Goal: Task Accomplishment & Management: Manage account settings

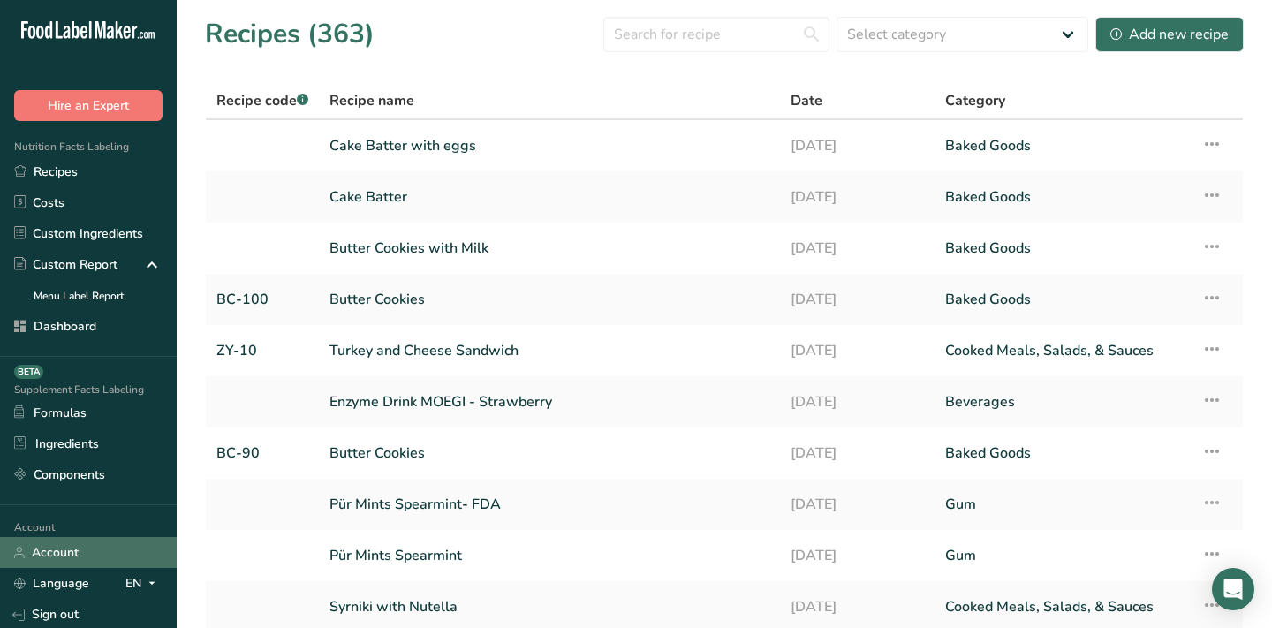
scroll to position [119, 0]
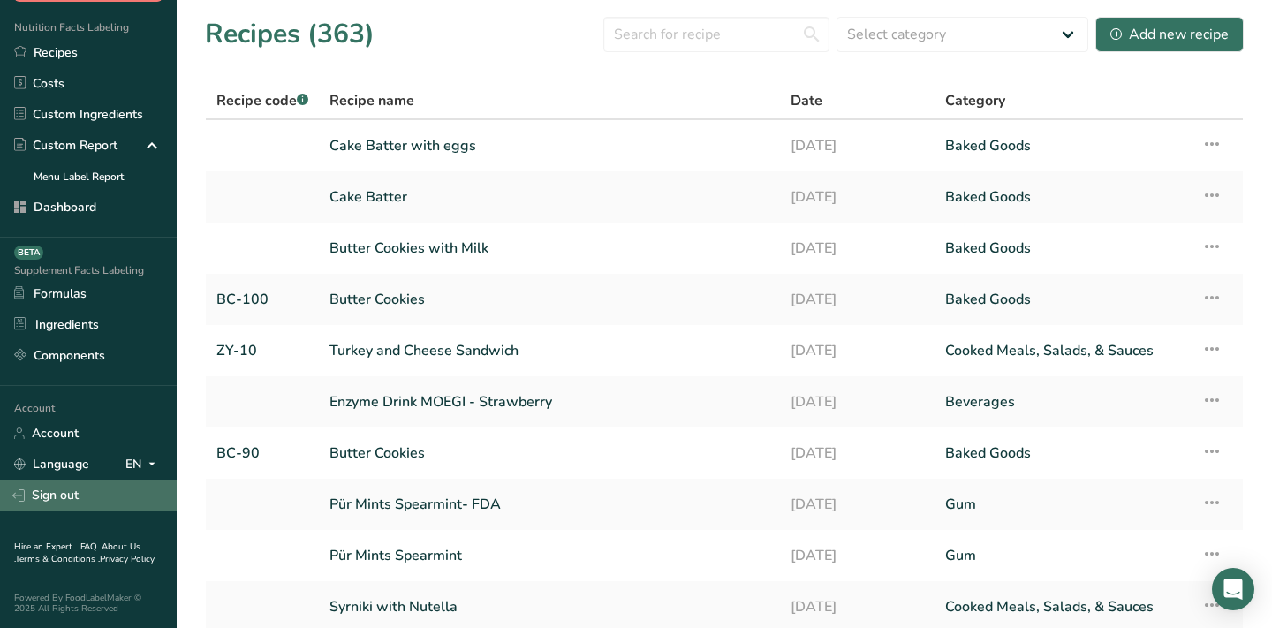
click at [71, 487] on link "Sign out" at bounding box center [88, 495] width 177 height 31
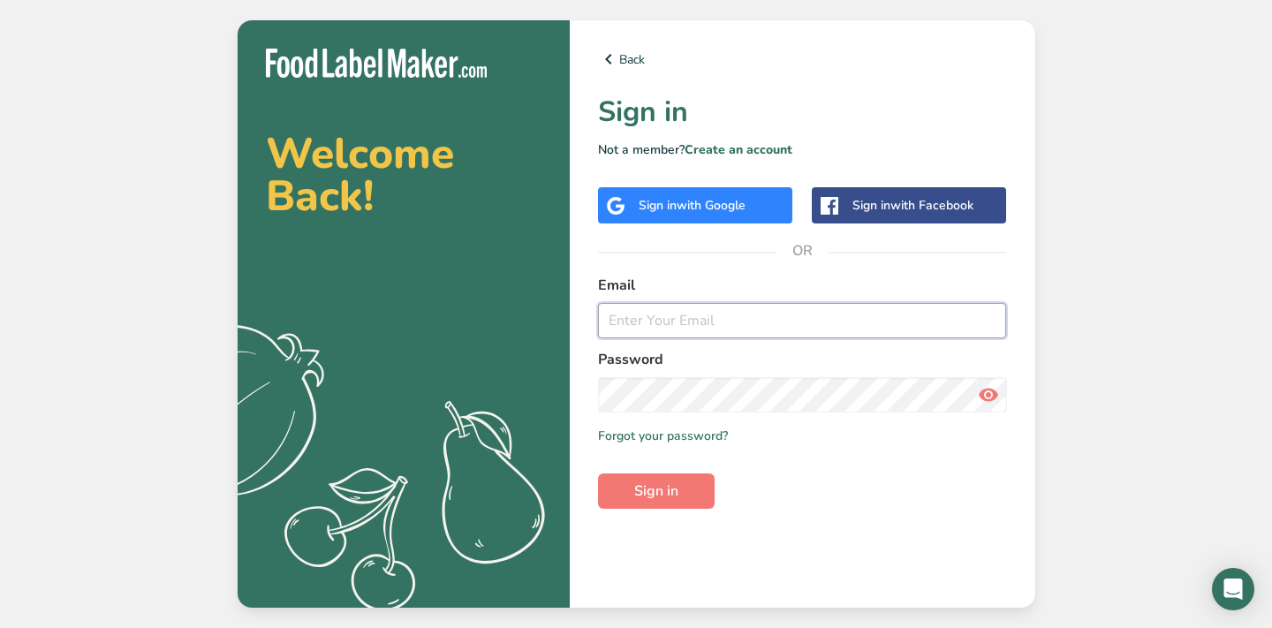
click at [798, 328] on input "email" at bounding box center [802, 320] width 409 height 35
click at [688, 315] on input "email" at bounding box center [802, 320] width 409 height 35
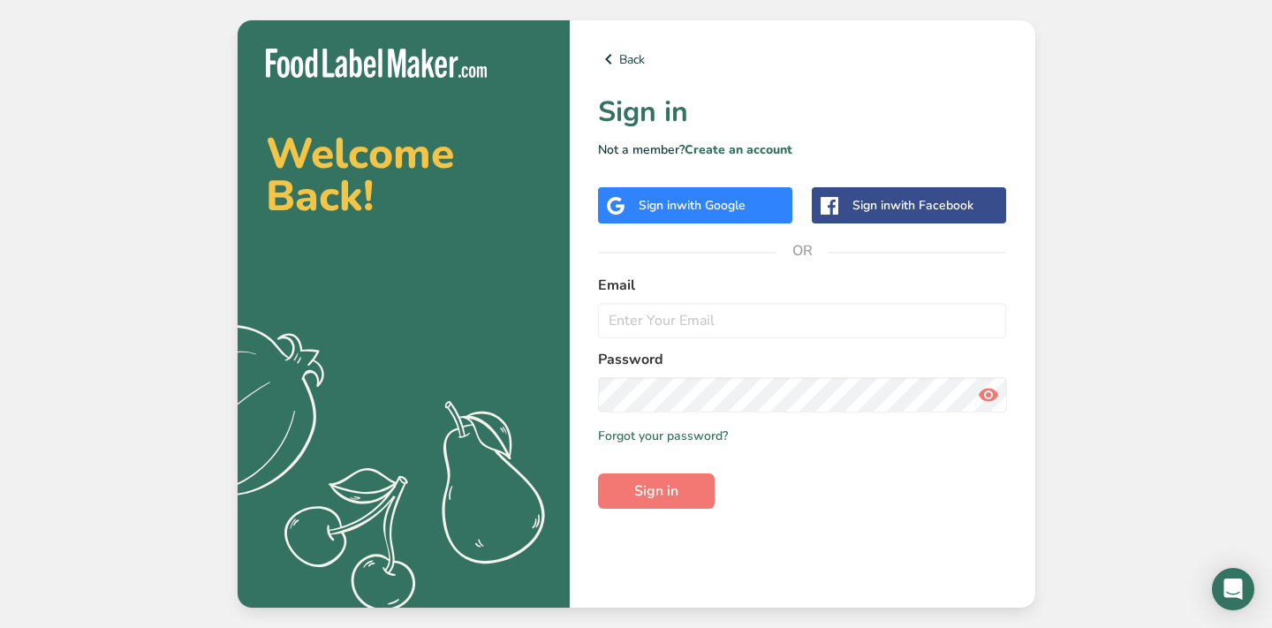
click at [857, 459] on form "Email Password Remember me Forgot your password? Sign in" at bounding box center [802, 392] width 409 height 234
click at [725, 155] on link "Create an account" at bounding box center [738, 149] width 108 height 17
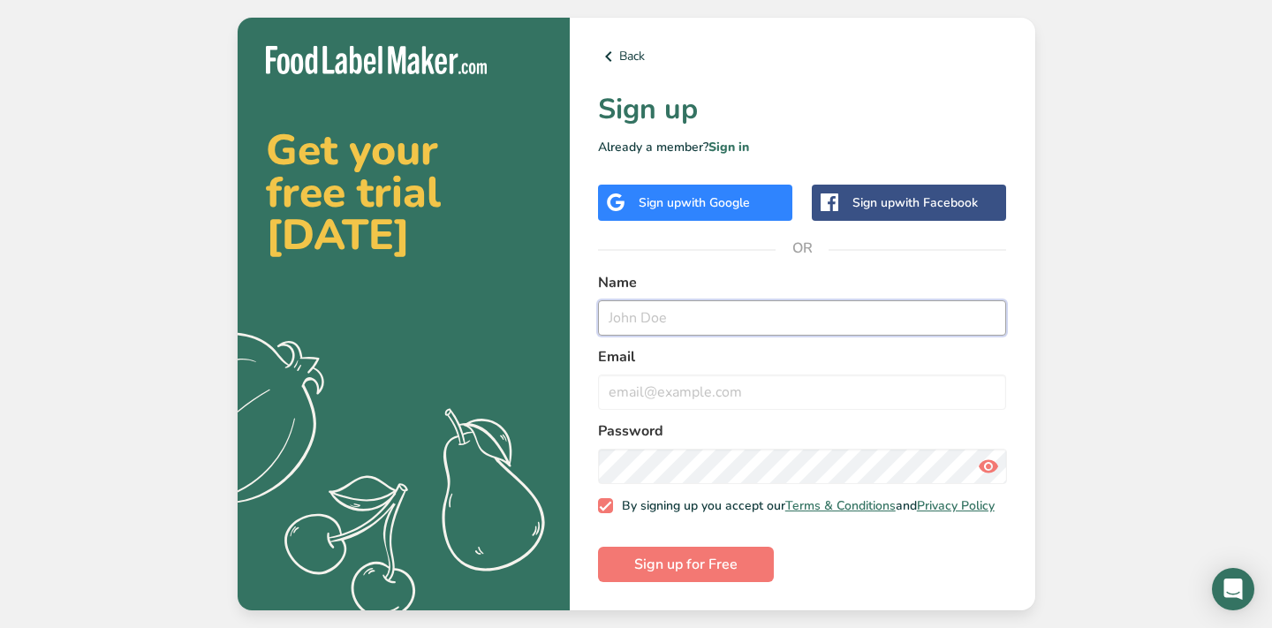
click at [684, 300] on input "text" at bounding box center [802, 317] width 409 height 35
click at [671, 306] on input "Bamboo rose Testing" at bounding box center [802, 317] width 409 height 35
type input "Bamboo Rose Testing"
click at [676, 379] on input "email" at bounding box center [802, 391] width 409 height 35
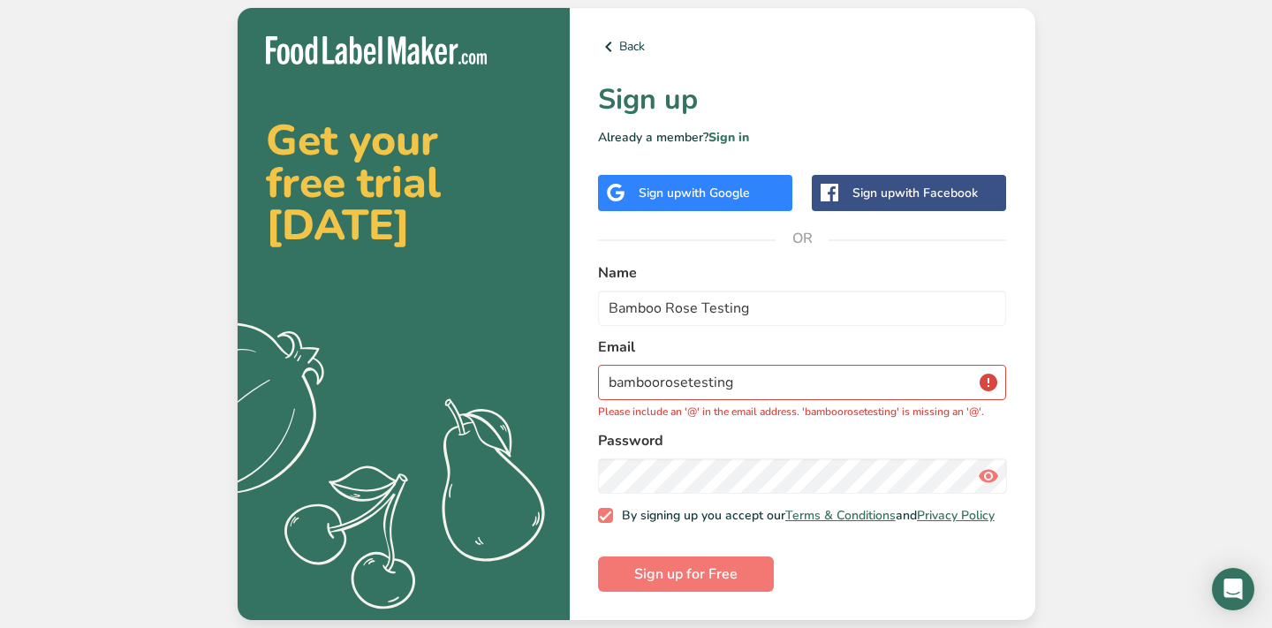
click at [610, 546] on form "Name Bamboo Rose Testing Email bamboorosetesting Please include an '@' in the e…" at bounding box center [802, 427] width 409 height 330
click at [688, 376] on input "bamboorosetesting" at bounding box center [802, 382] width 409 height 35
click at [784, 377] on input "bamboorose_testing" at bounding box center [802, 382] width 409 height 35
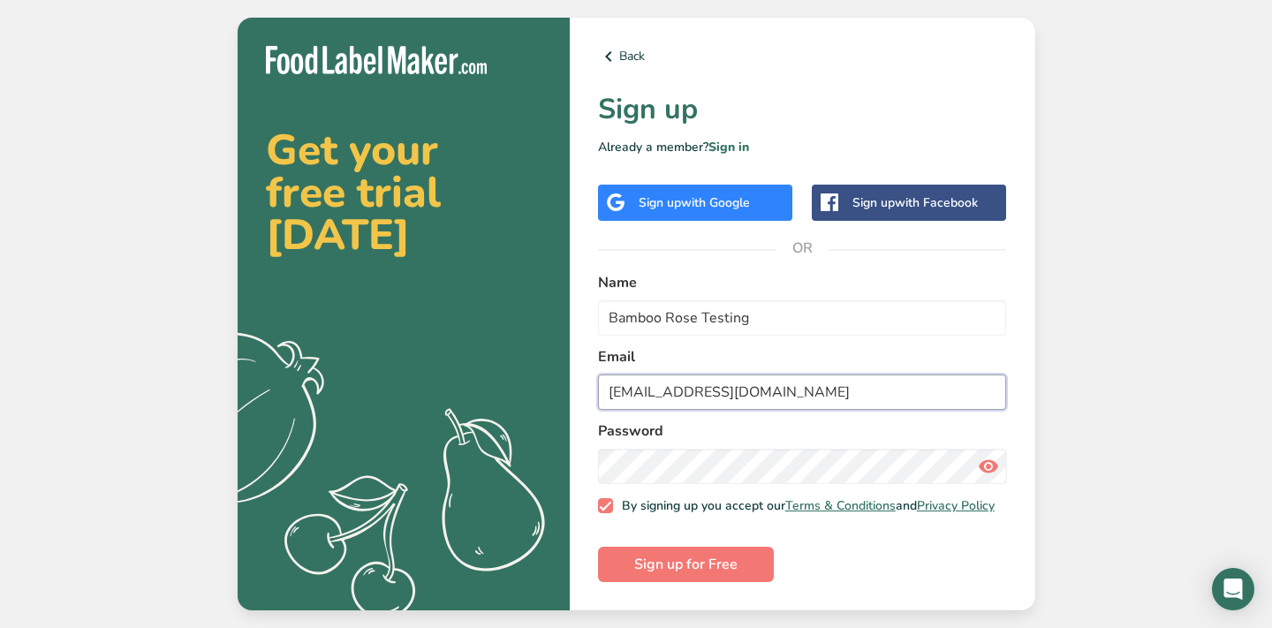
type input "[EMAIL_ADDRESS][DOMAIN_NAME]"
click at [660, 498] on span "By signing up you accept our Terms & Conditions and Privacy Policy" at bounding box center [804, 506] width 382 height 16
click at [609, 500] on input "By signing up you accept our Terms & Conditions and Privacy Policy" at bounding box center [603, 505] width 11 height 11
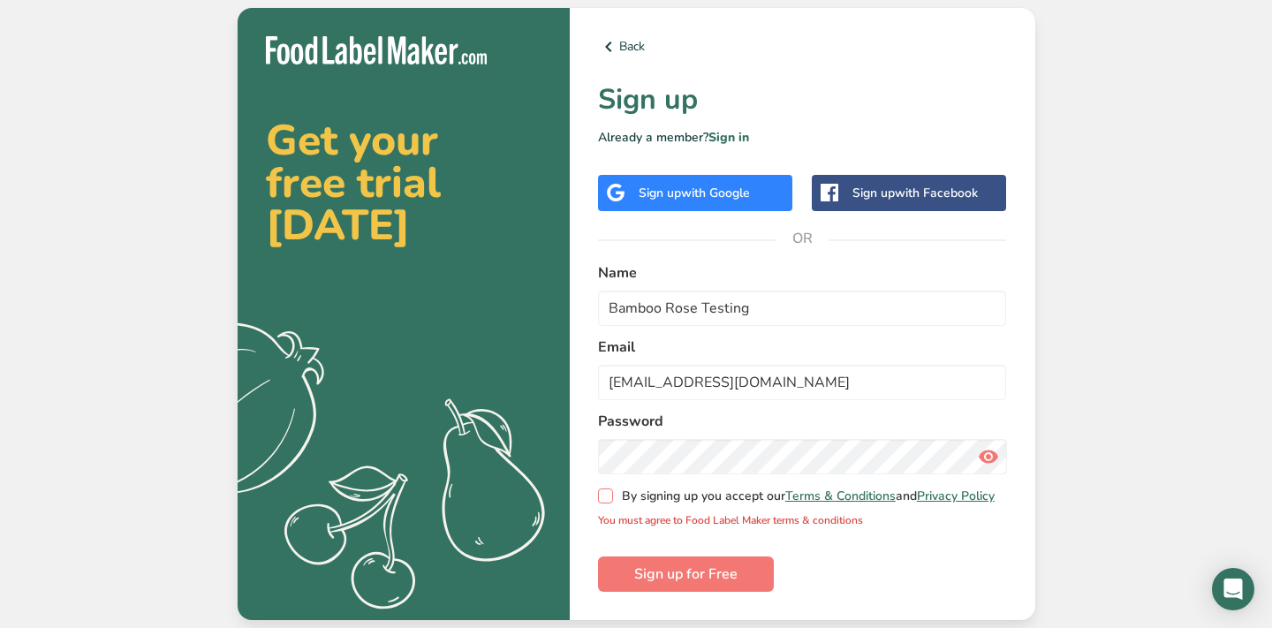
click at [660, 490] on span "By signing up you accept our Terms & Conditions and Privacy Policy" at bounding box center [804, 496] width 382 height 16
click at [609, 490] on input "By signing up you accept our Terms & Conditions and Privacy Policy" at bounding box center [603, 495] width 11 height 11
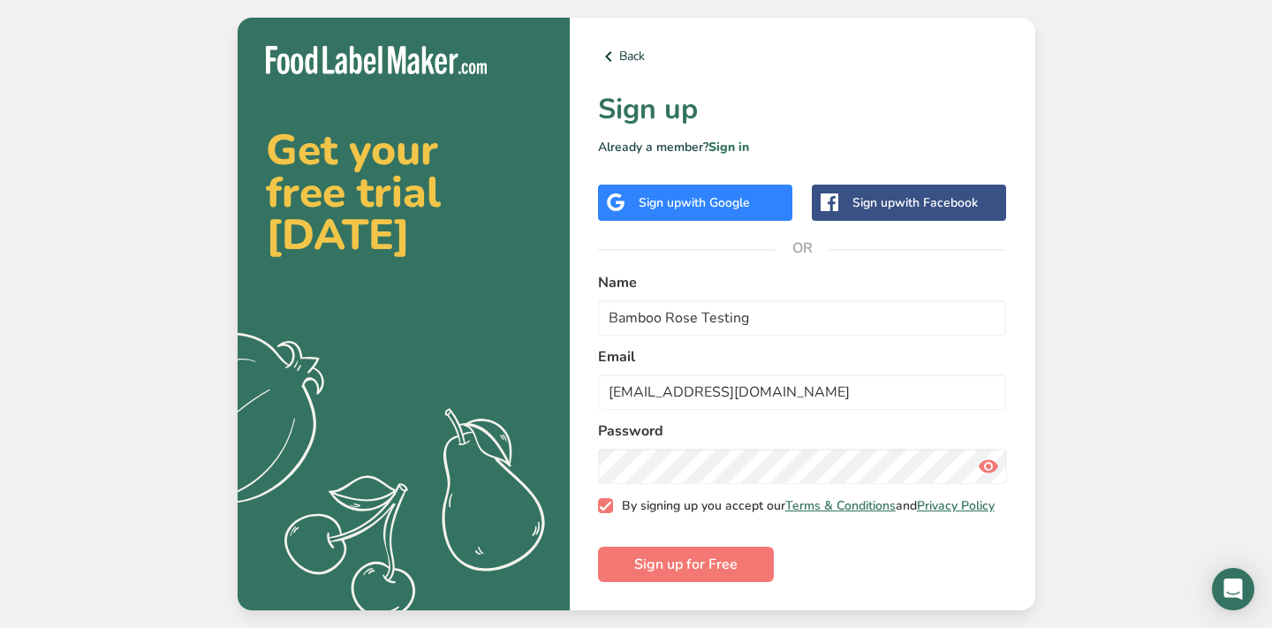
click at [648, 502] on span "By signing up you accept our Terms & Conditions and Privacy Policy" at bounding box center [804, 506] width 382 height 16
click at [609, 502] on input "By signing up you accept our Terms & Conditions and Privacy Policy" at bounding box center [603, 505] width 11 height 11
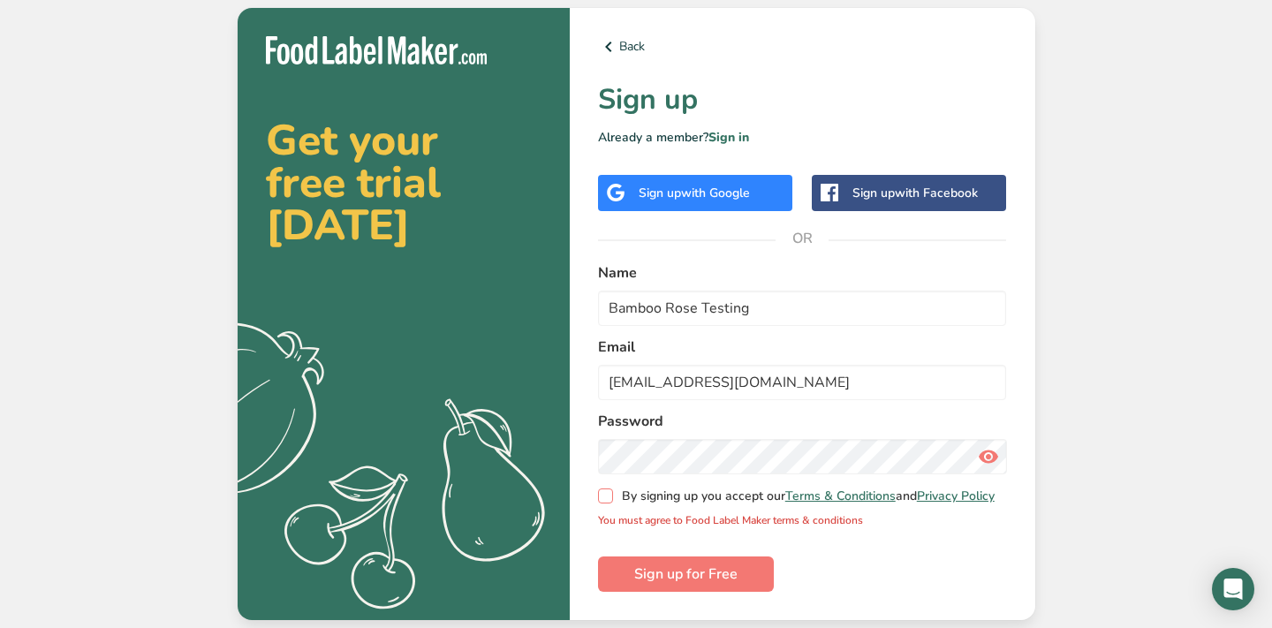
click at [642, 492] on span "By signing up you accept our Terms & Conditions and Privacy Policy" at bounding box center [804, 496] width 382 height 16
click at [609, 492] on input "By signing up you accept our Terms & Conditions and Privacy Policy" at bounding box center [603, 495] width 11 height 11
checkbox input "true"
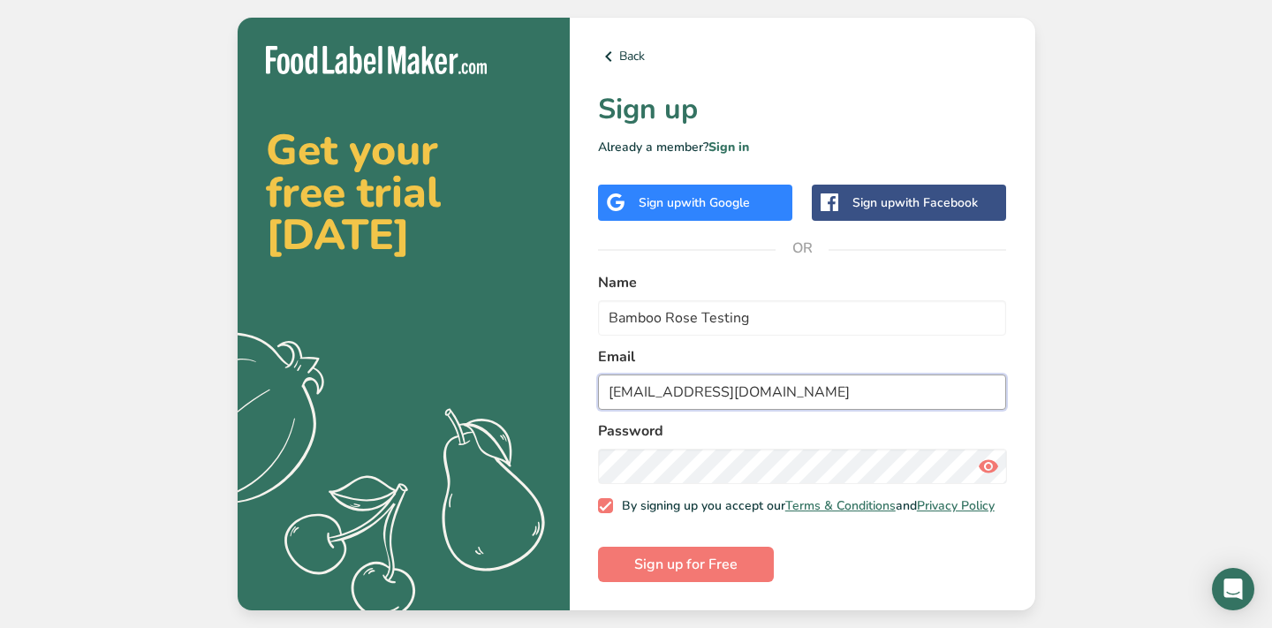
click at [645, 396] on input "[EMAIL_ADDRESS][DOMAIN_NAME]" at bounding box center [802, 391] width 409 height 35
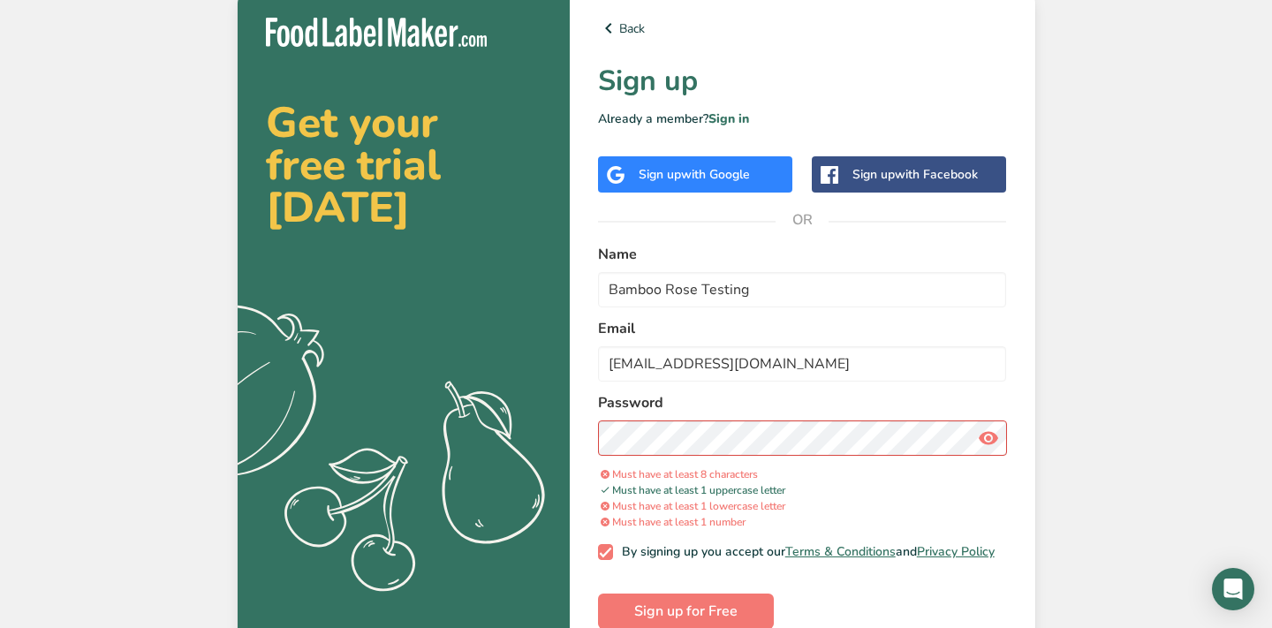
click at [981, 433] on icon at bounding box center [988, 438] width 21 height 32
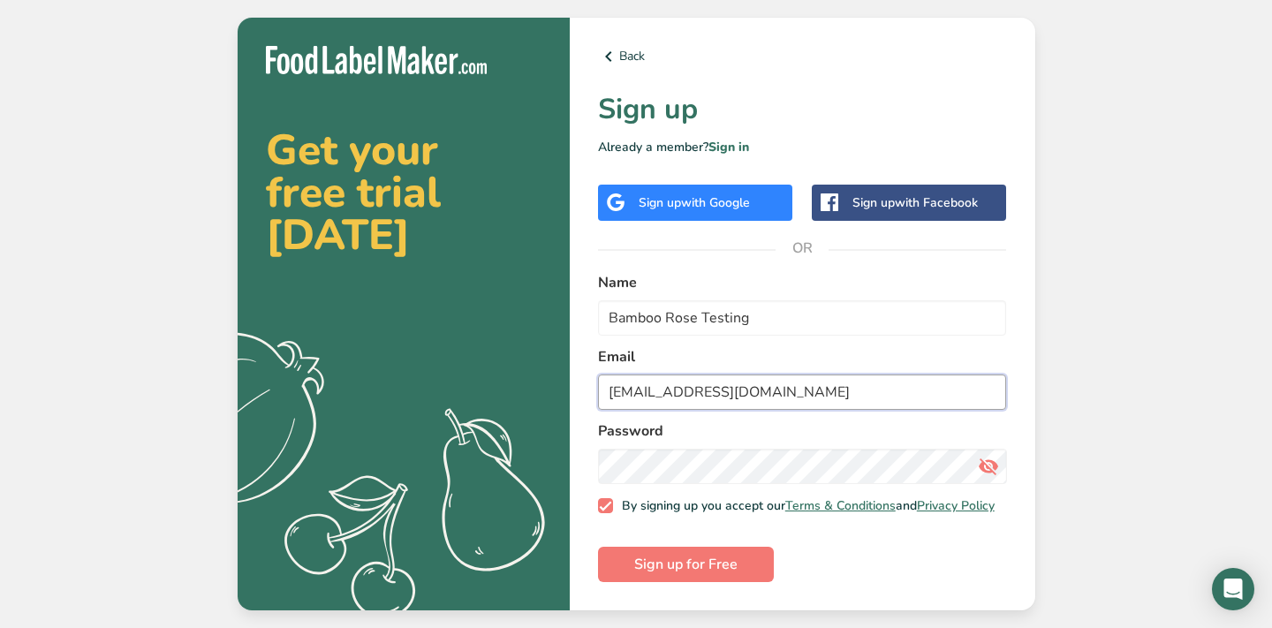
click at [679, 387] on input "[EMAIL_ADDRESS][DOMAIN_NAME]" at bounding box center [802, 391] width 409 height 35
click at [753, 581] on button "Sign up for Free" at bounding box center [686, 564] width 176 height 35
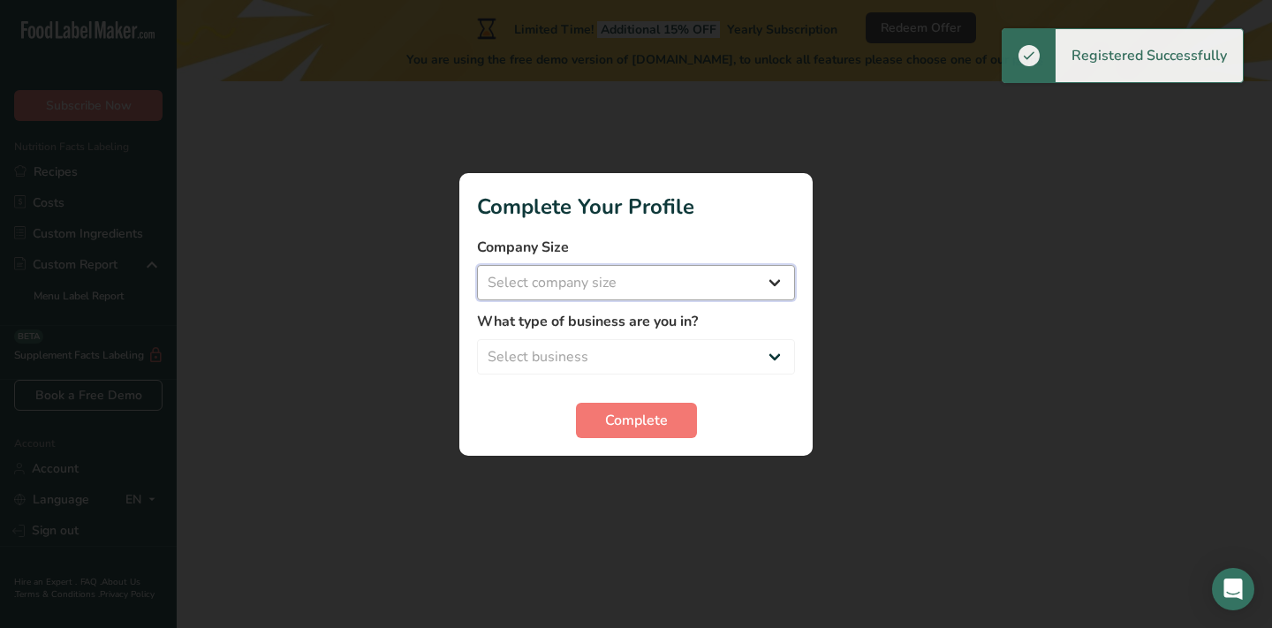
click at [624, 289] on select "Select company size Fewer than 10 Employees 10 to 50 Employees 51 to 500 Employ…" at bounding box center [636, 282] width 318 height 35
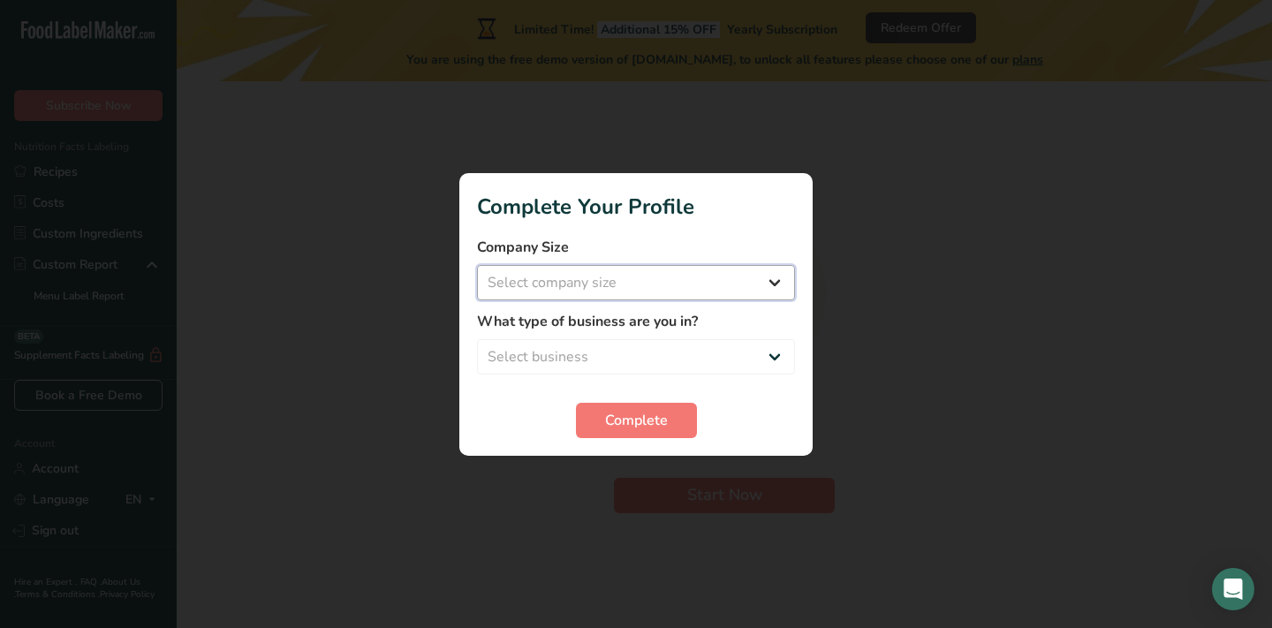
select select "4"
click at [608, 351] on select "Select business Packaged Food Manufacturer Restaurant & Cafe Bakery Meal Plans …" at bounding box center [636, 356] width 318 height 35
select select "8"
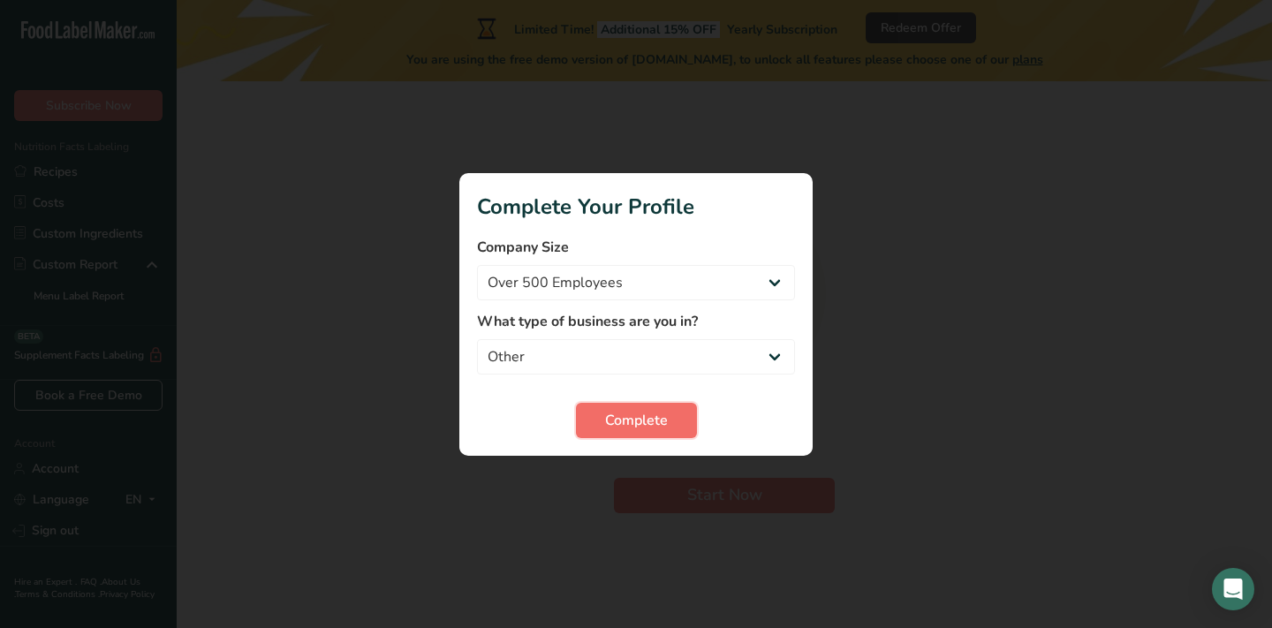
click at [641, 410] on span "Complete" at bounding box center [636, 420] width 63 height 21
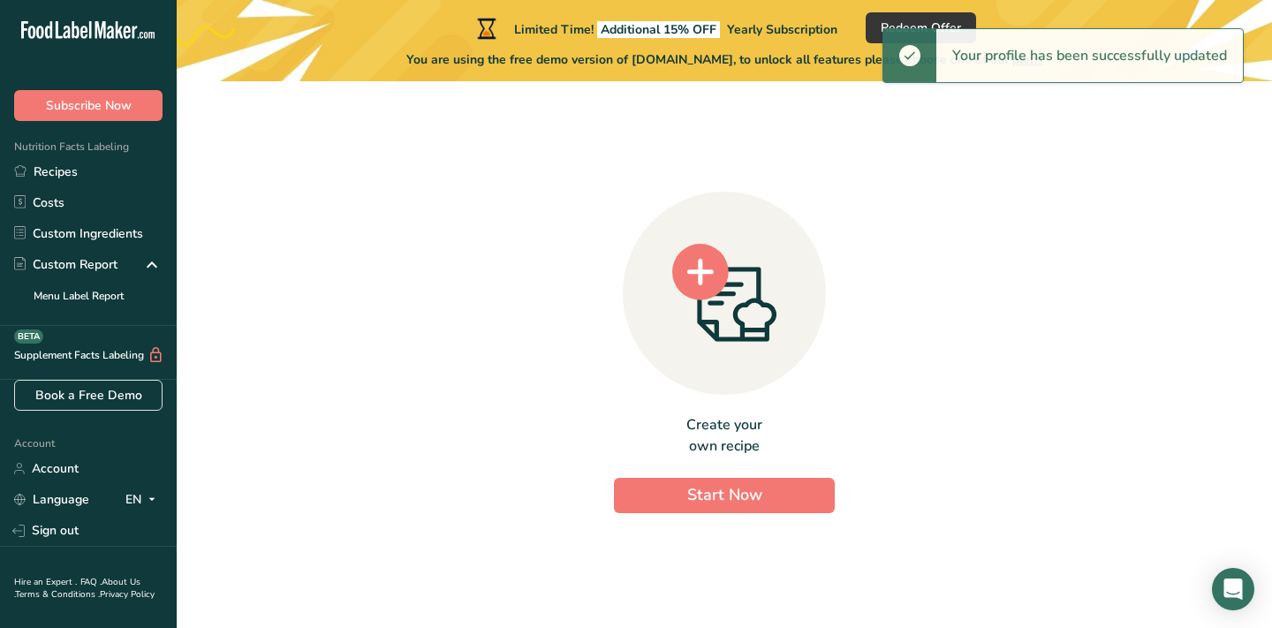
click at [327, 215] on div "Create your own recipe Start Now" at bounding box center [724, 347] width 1039 height 504
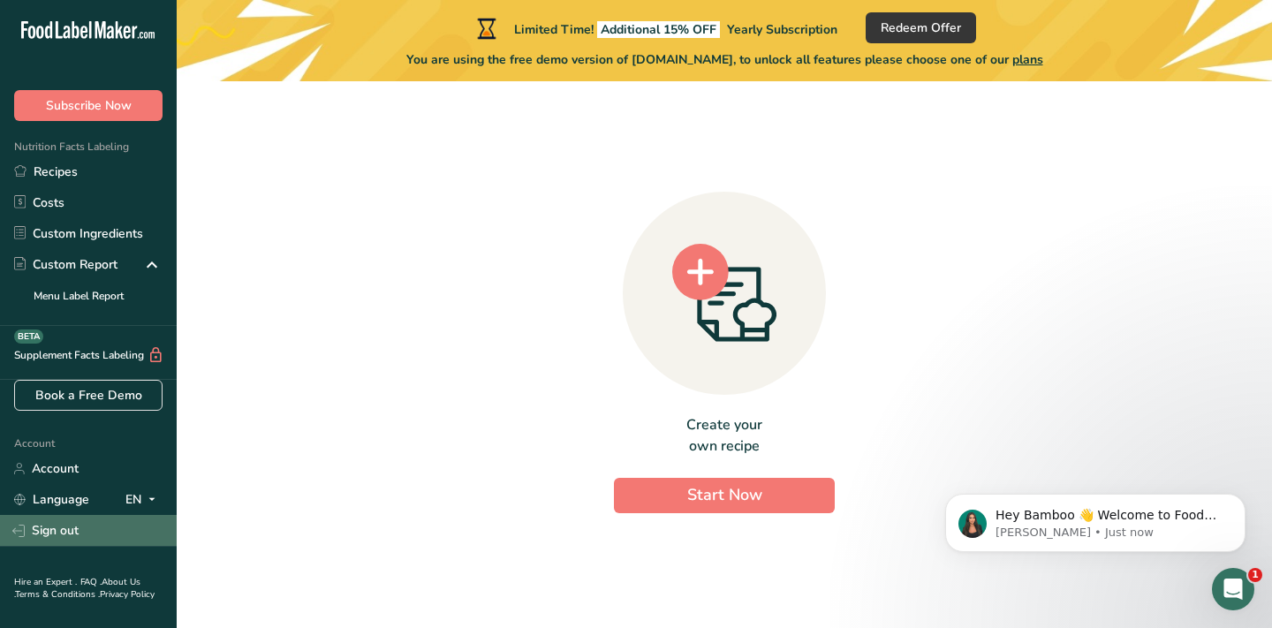
click at [34, 539] on link "Sign out" at bounding box center [88, 530] width 177 height 31
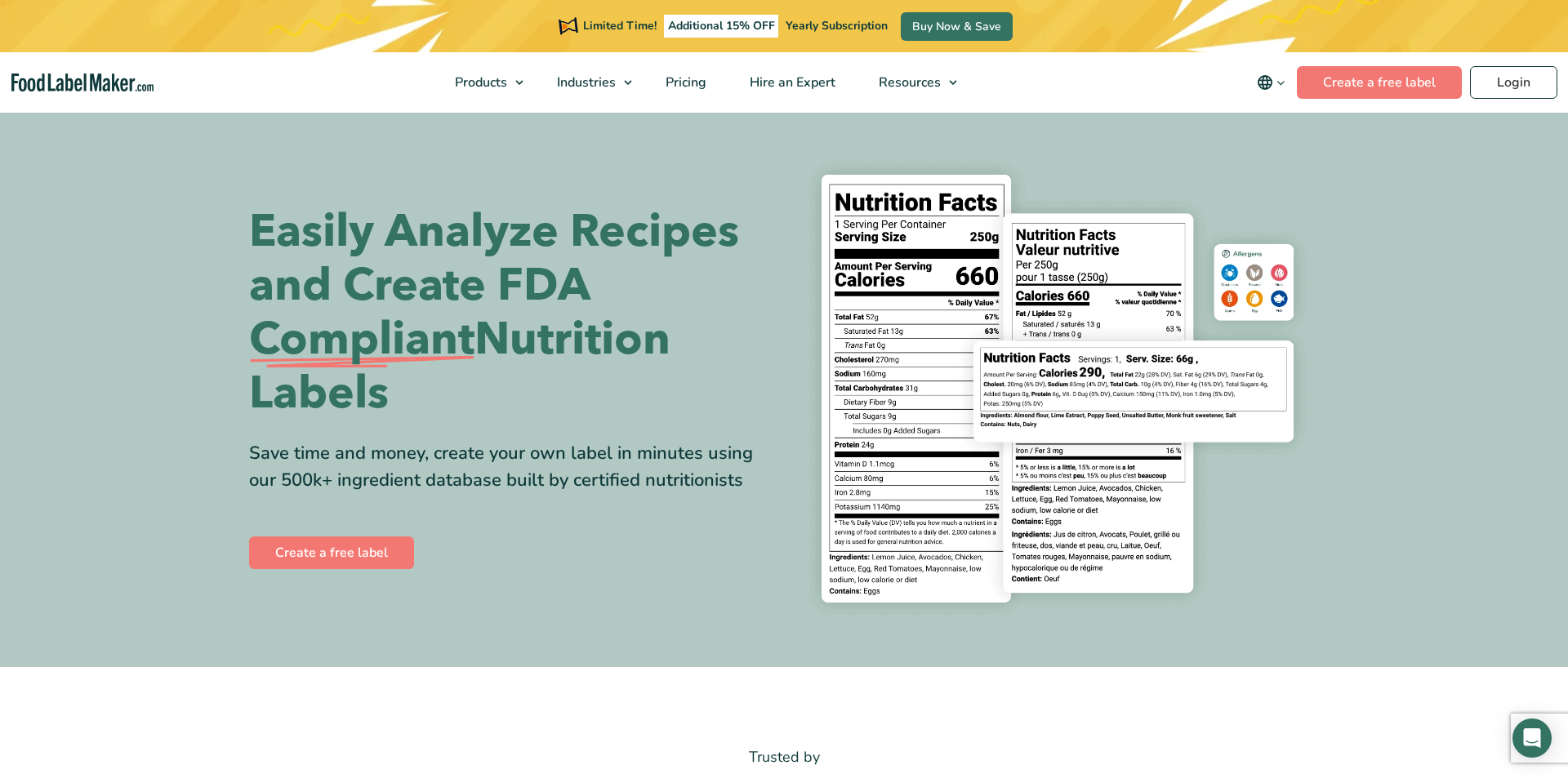
click at [1523, 61] on nav "Products Food Nutrition Labelling Supplements Formulation & Labelling Industrie…" at bounding box center [784, 82] width 1568 height 60
click at [1521, 73] on link "Login" at bounding box center [1513, 82] width 87 height 32
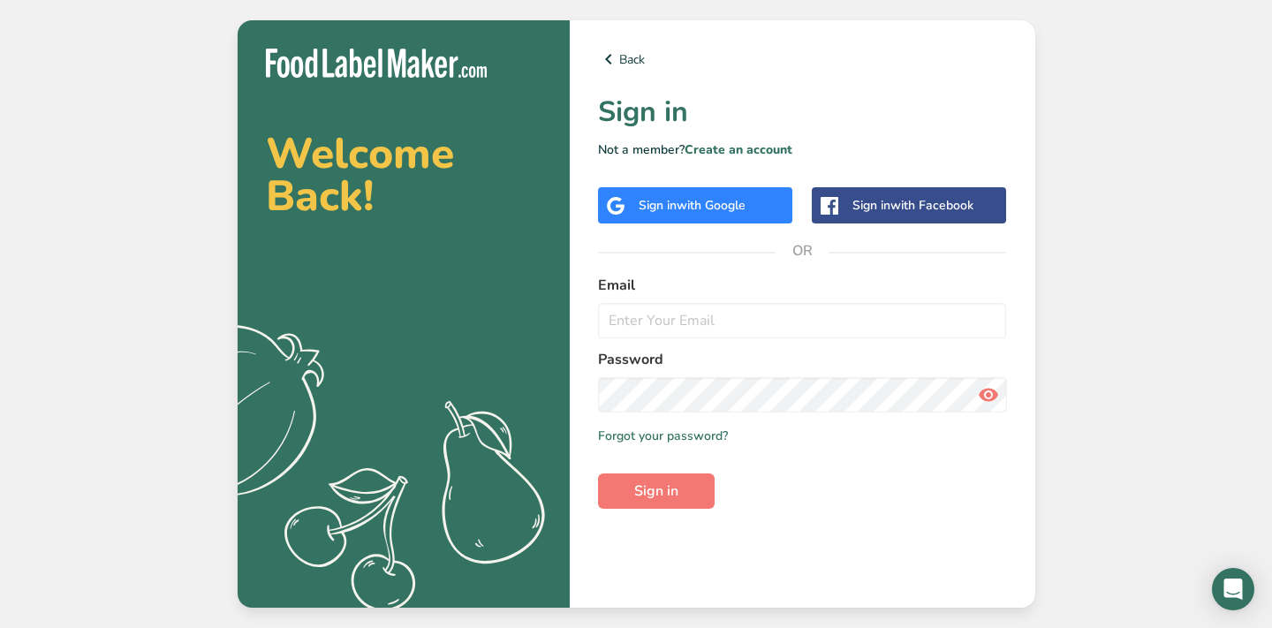
click at [706, 187] on div "Sign in with Google" at bounding box center [695, 205] width 194 height 36
click at [704, 206] on span "with Google" at bounding box center [710, 205] width 69 height 17
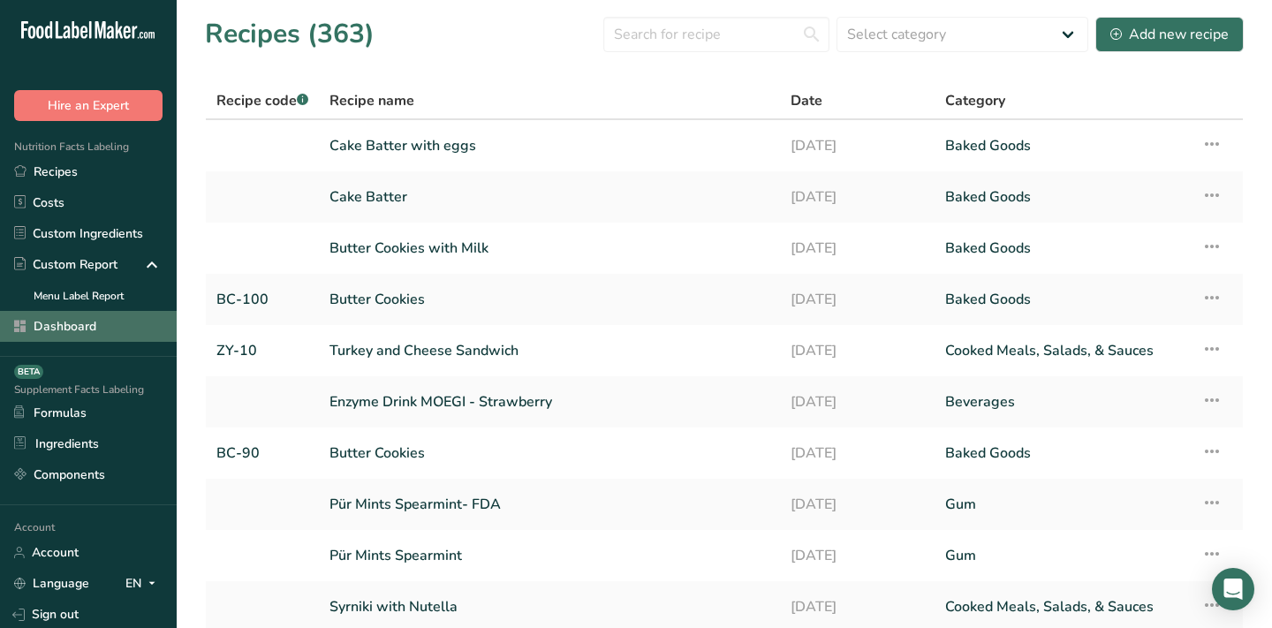
click at [113, 316] on link "Dashboard" at bounding box center [88, 326] width 177 height 31
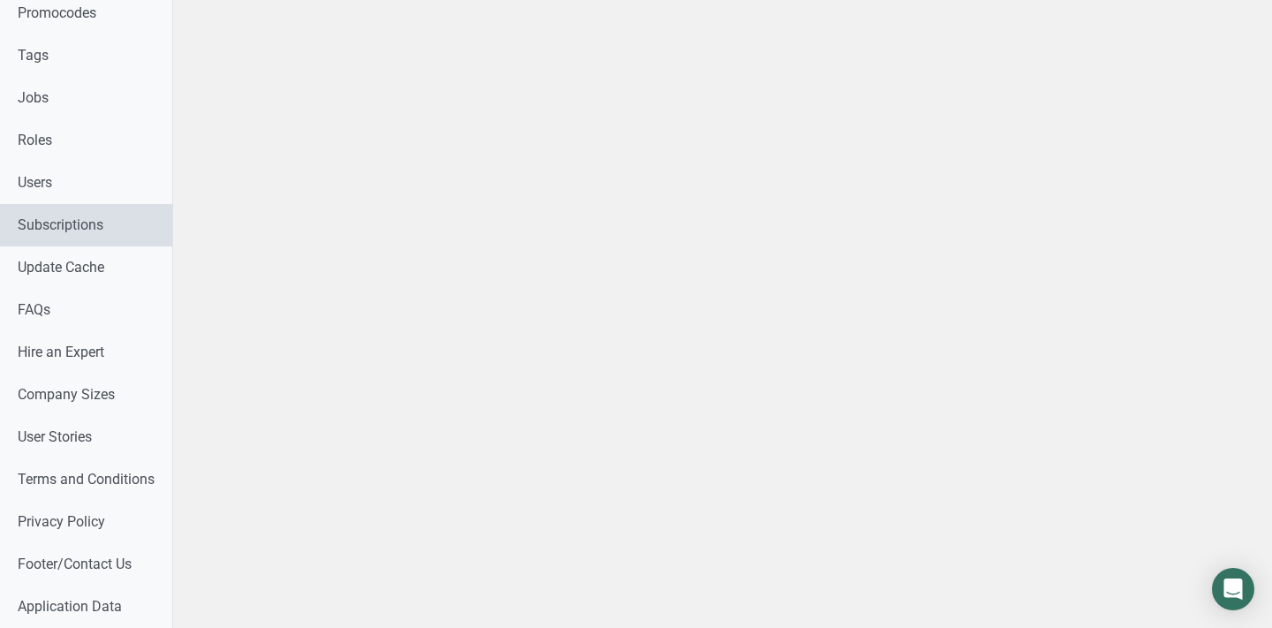
scroll to position [991, 0]
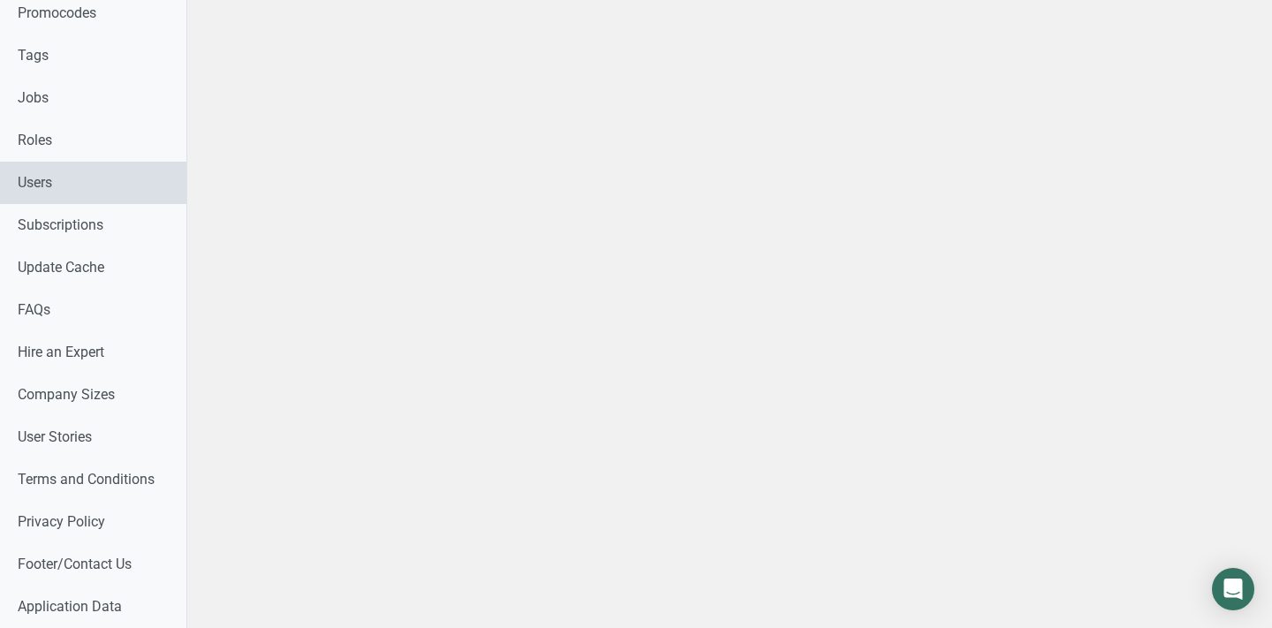
click at [94, 185] on link "Users" at bounding box center [93, 183] width 186 height 42
select select
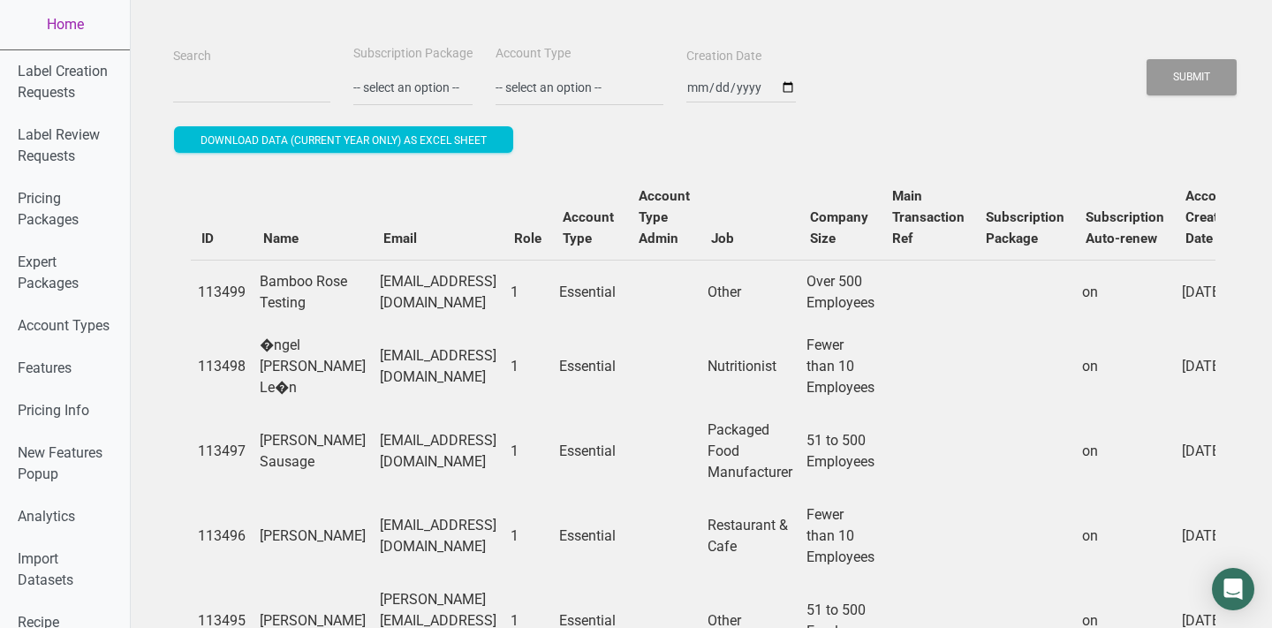
click at [208, 95] on input "Search" at bounding box center [251, 88] width 157 height 32
click at [1146, 59] on button "Submit" at bounding box center [1191, 77] width 90 height 36
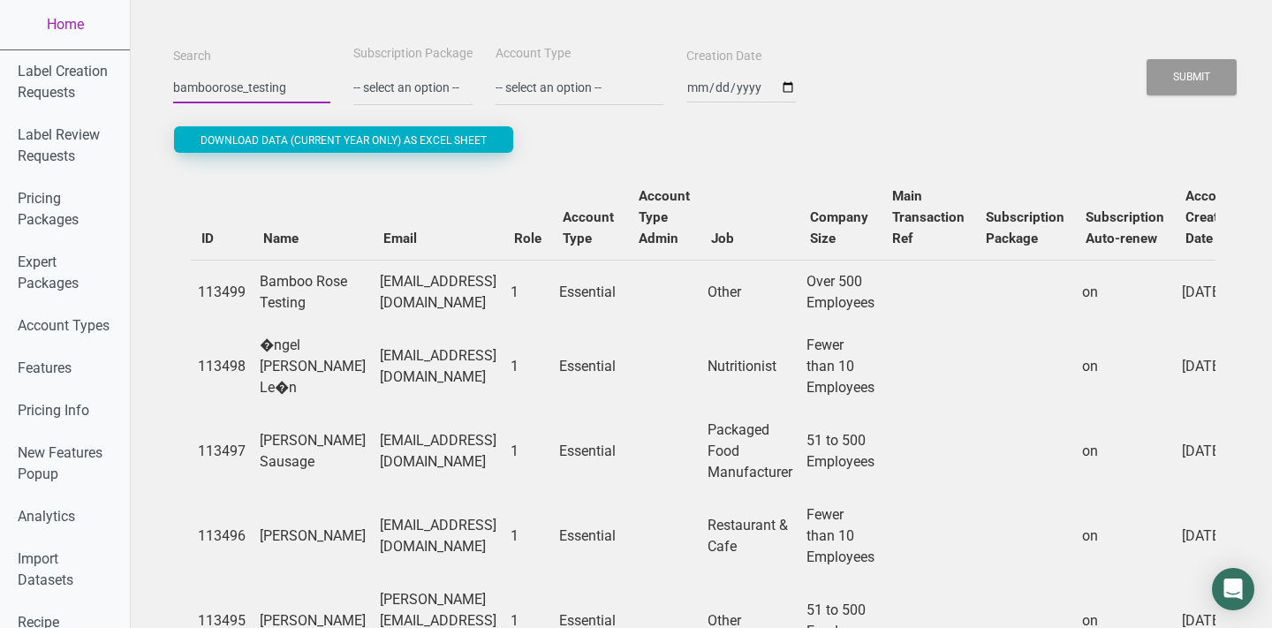
type input "bamboorose_testing"
click at [1146, 59] on button "Submit" at bounding box center [1191, 77] width 90 height 36
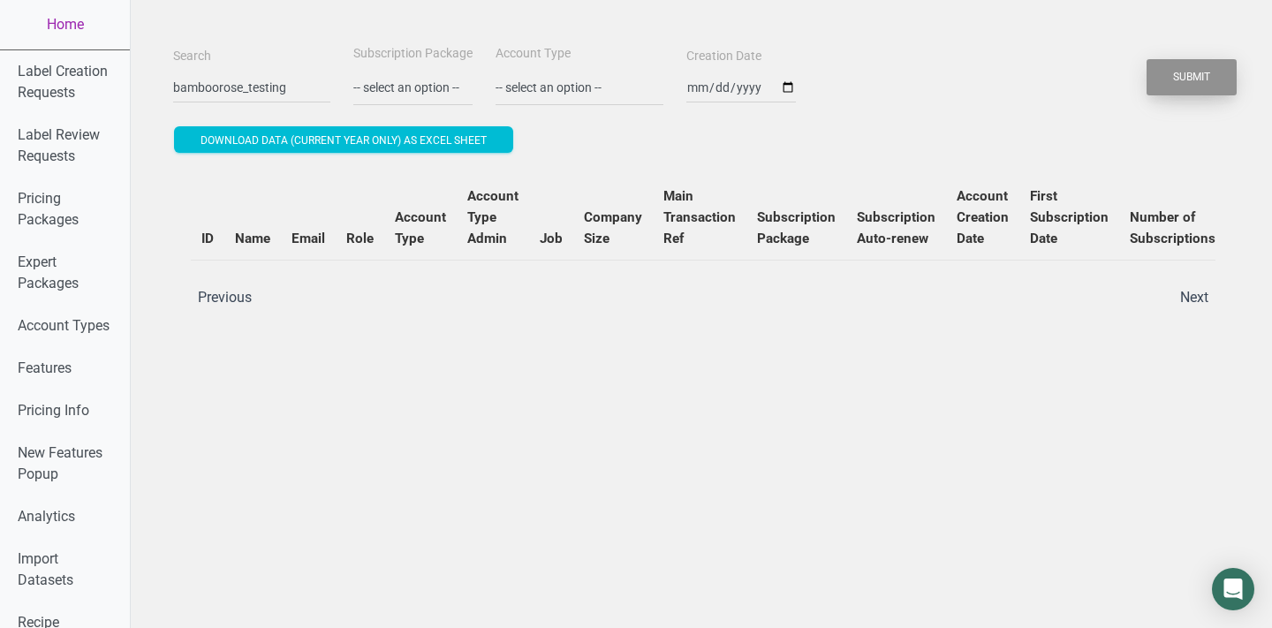
click at [1216, 85] on button "Submit" at bounding box center [1191, 77] width 90 height 36
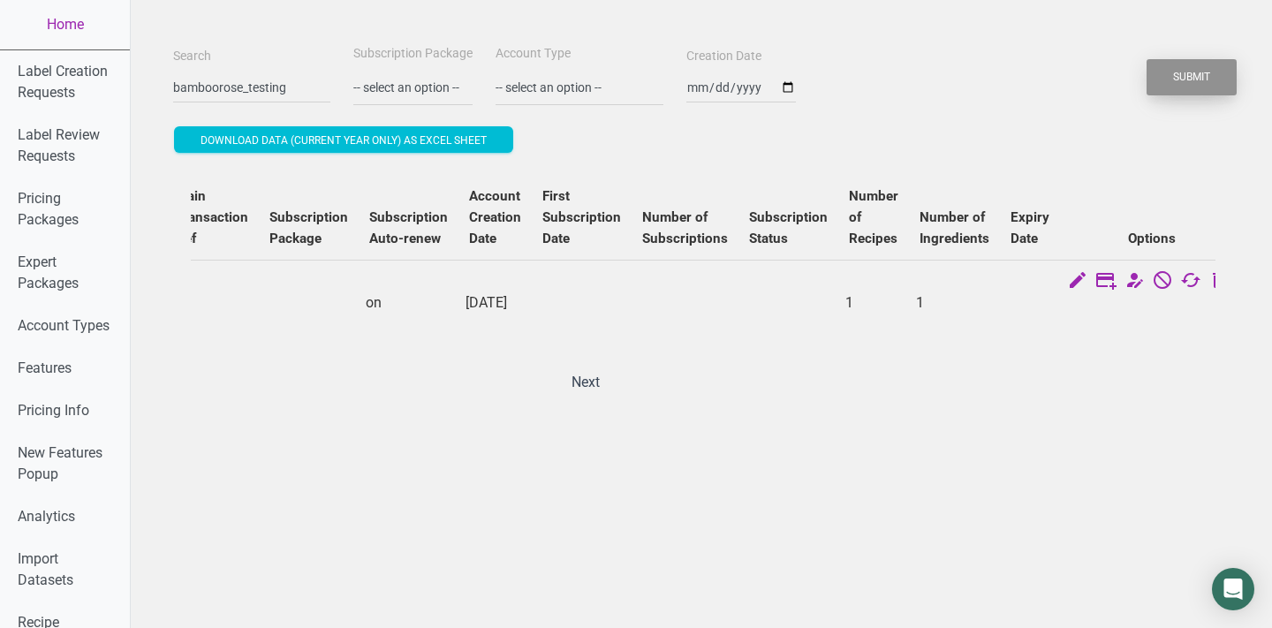
scroll to position [0, 710]
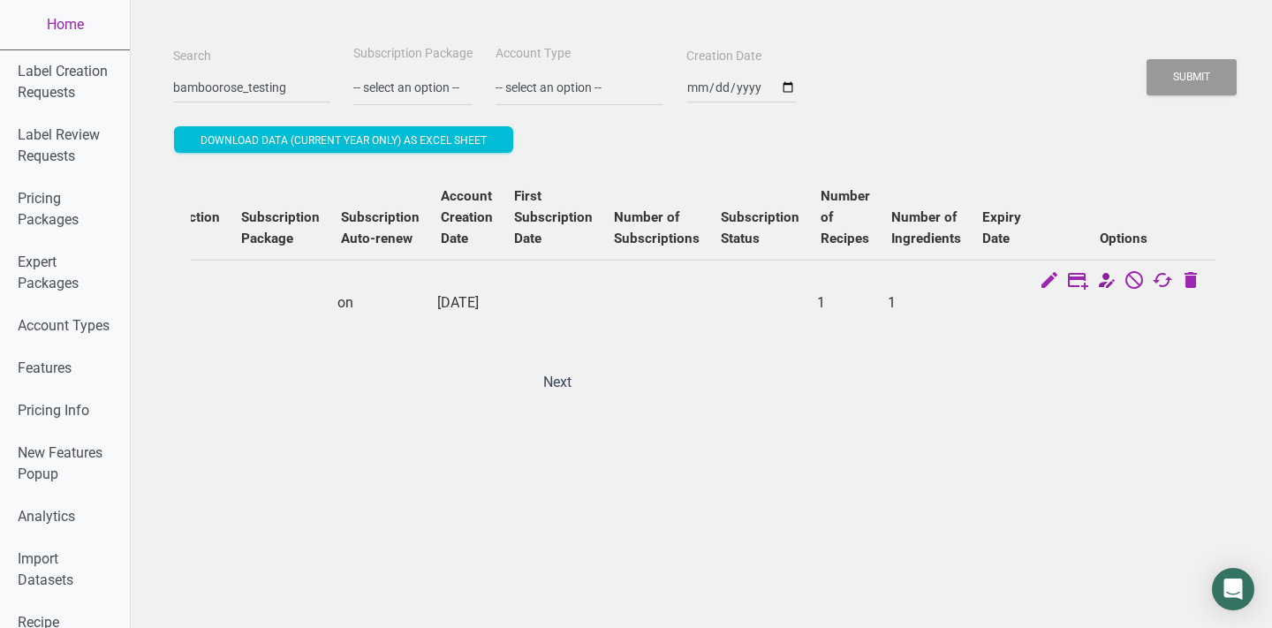
click at [1102, 283] on icon at bounding box center [1105, 281] width 21 height 25
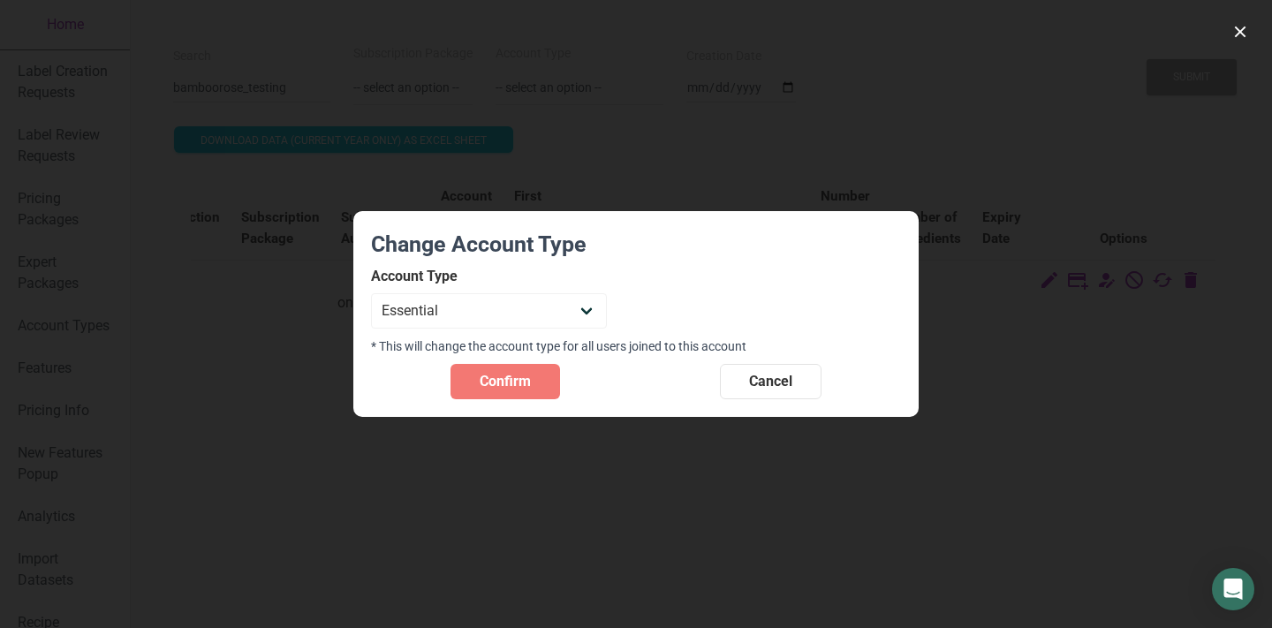
click at [525, 329] on section "Change Account Type Account Type Individual Essential Pro Business Old Enterpri…" at bounding box center [635, 314] width 565 height 207
click at [510, 305] on select "Individual Essential Pro Business Old Enterprise 3 Users (799$) Old Enterprise …" at bounding box center [489, 310] width 236 height 35
select select "33"
click at [513, 373] on span "Confirm" at bounding box center [505, 381] width 51 height 21
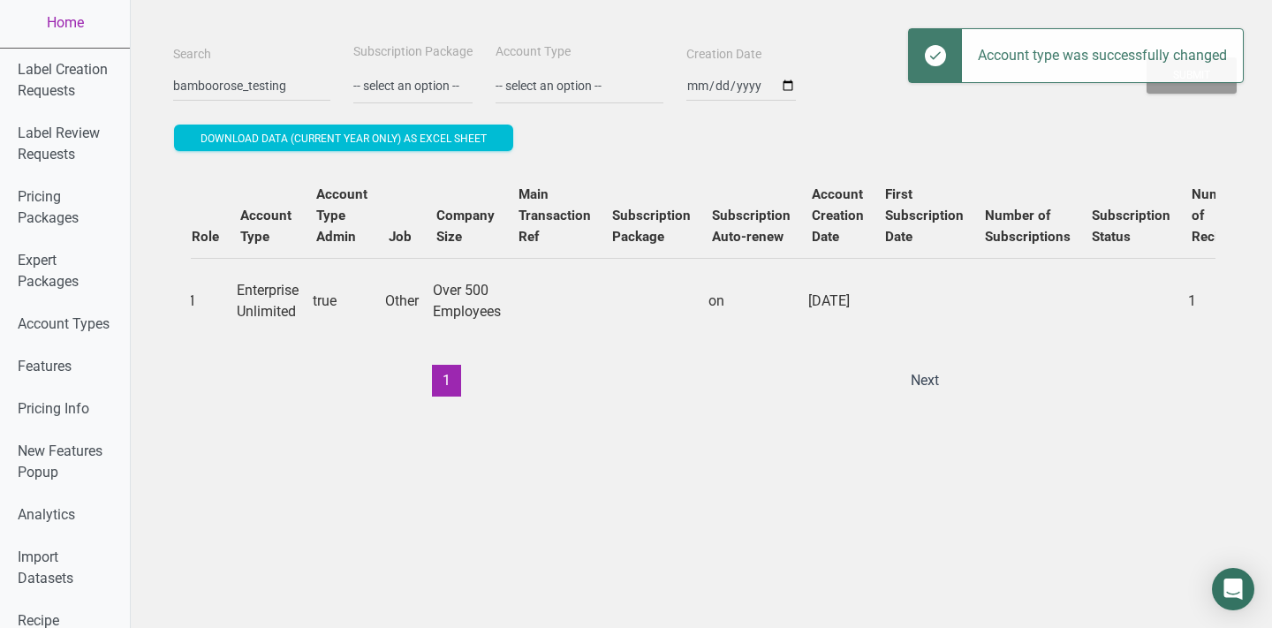
scroll to position [0, 0]
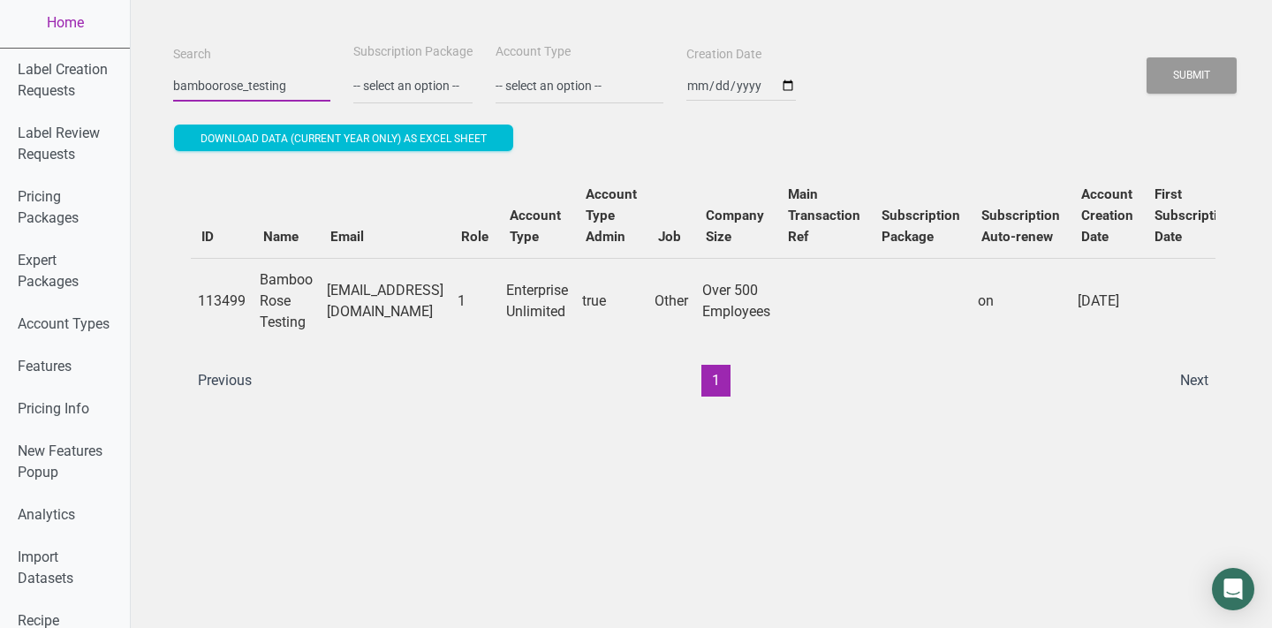
click at [222, 93] on input "bamboorose_testing" at bounding box center [251, 86] width 157 height 32
click at [1146, 57] on button "Submit" at bounding box center [1191, 75] width 90 height 36
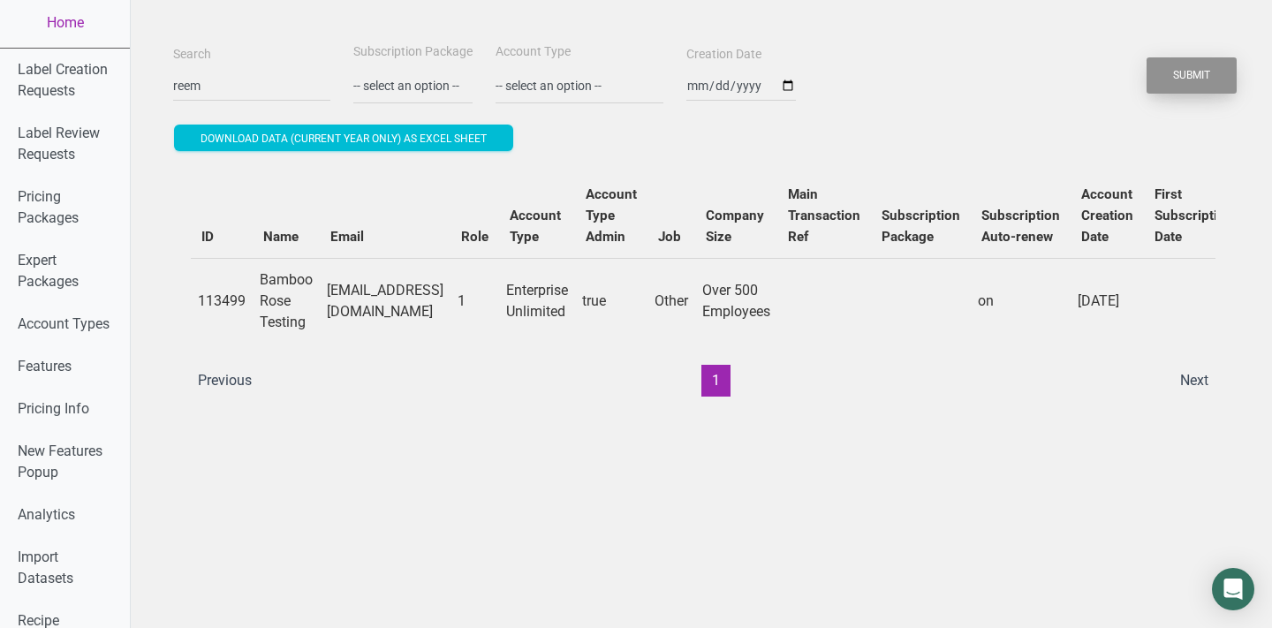
click at [1228, 67] on button "Submit" at bounding box center [1191, 75] width 90 height 36
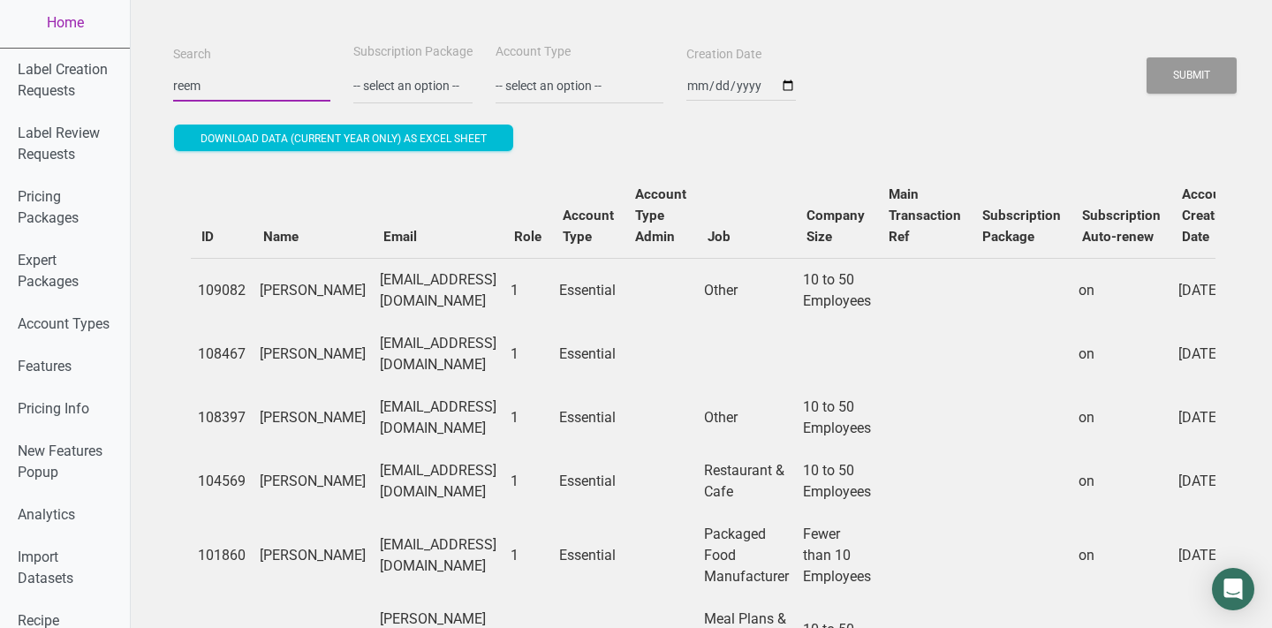
click at [231, 92] on input "reem" at bounding box center [251, 86] width 157 height 32
type input "bamboorose"
click at [1146, 57] on button "Submit" at bounding box center [1191, 75] width 90 height 36
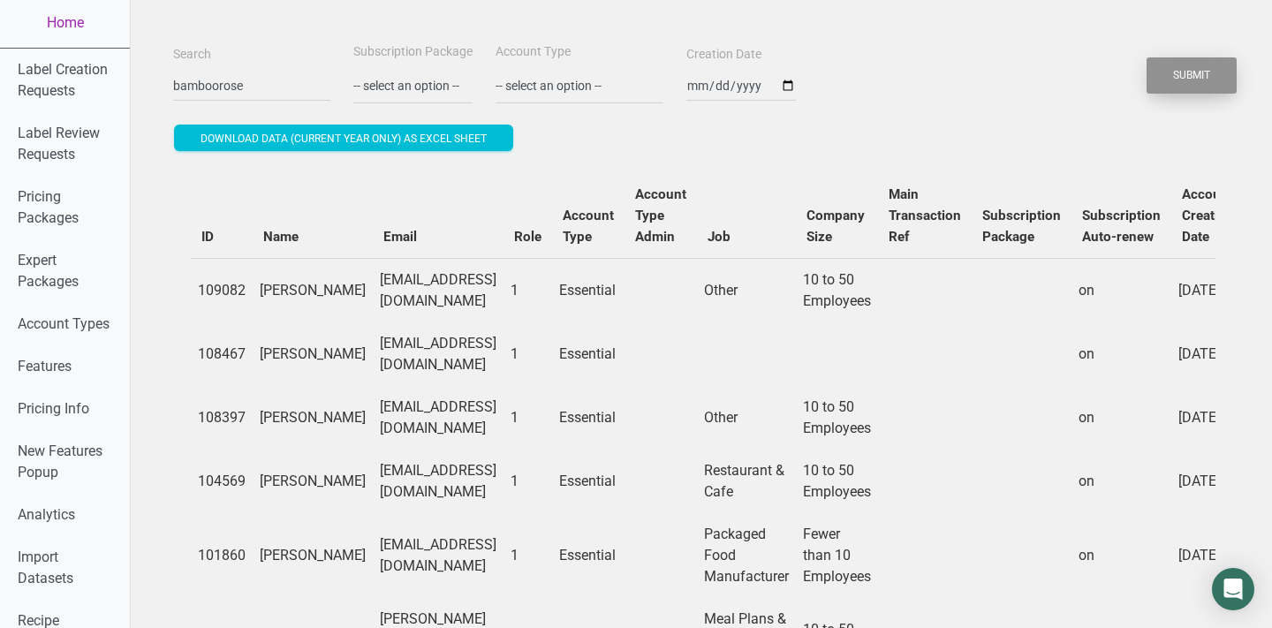
click at [1236, 83] on button "Submit" at bounding box center [1191, 75] width 90 height 36
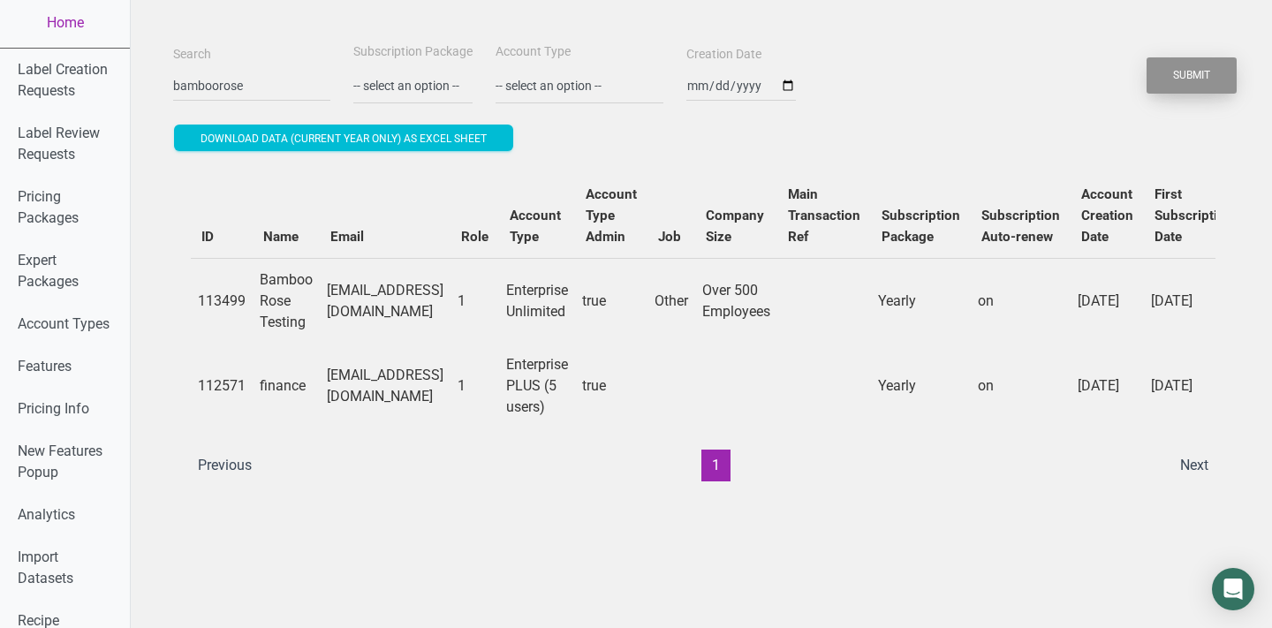
click at [1236, 83] on button "Submit" at bounding box center [1191, 75] width 90 height 36
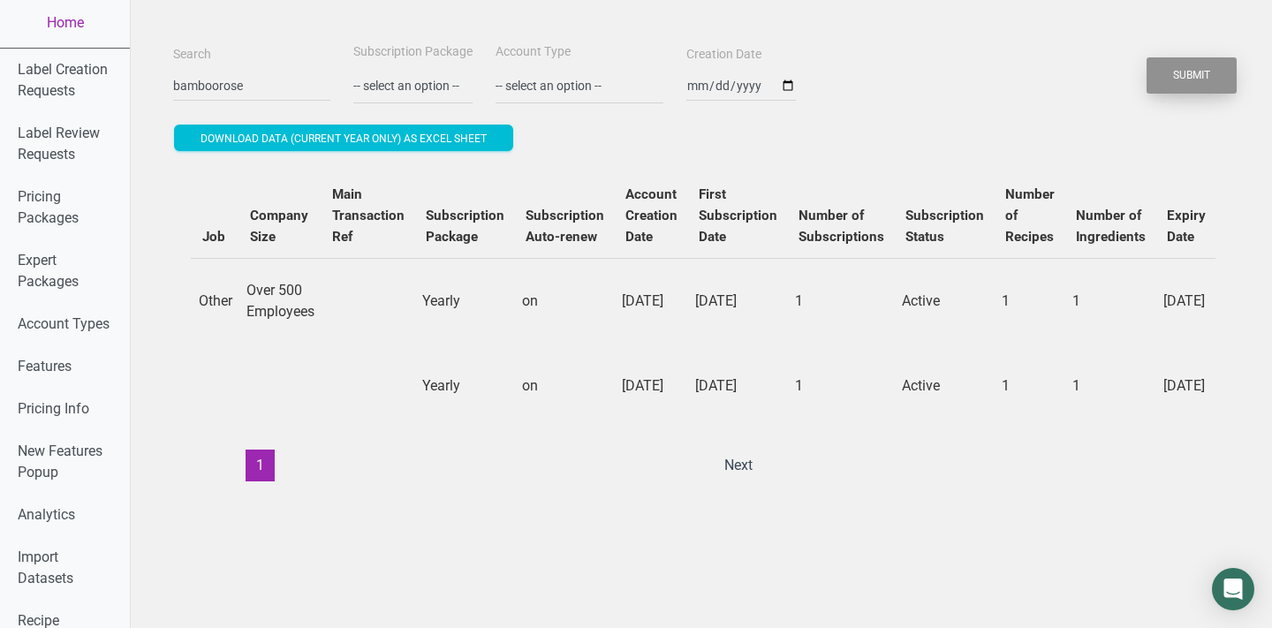
scroll to position [0, 717]
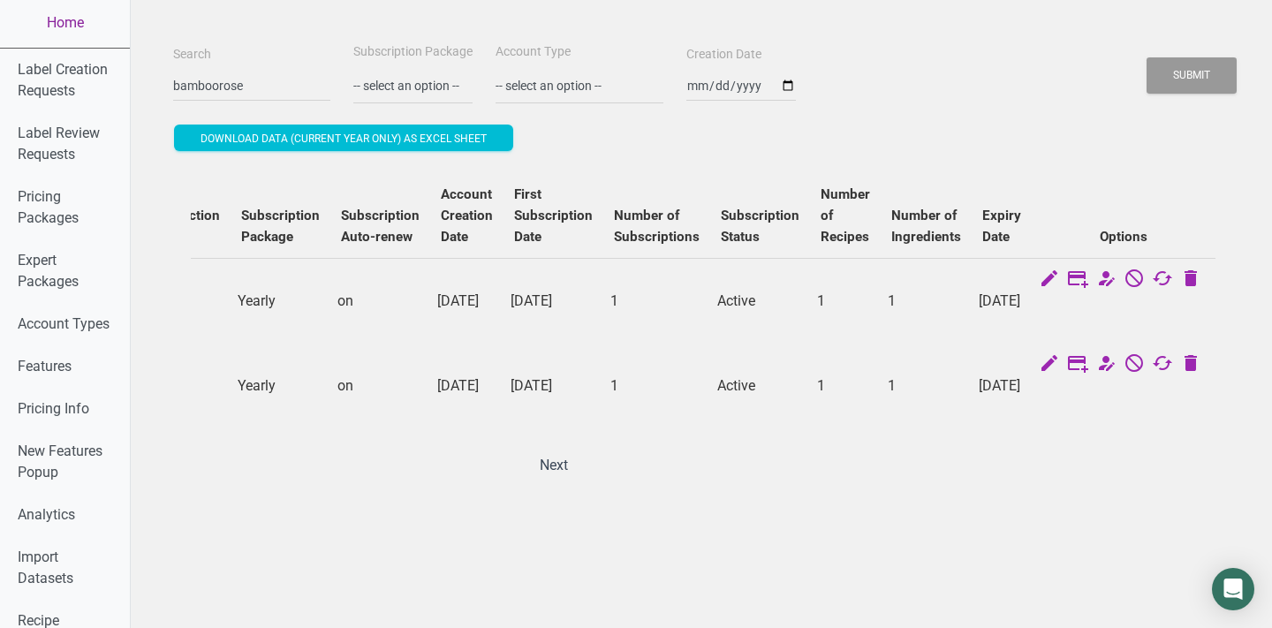
click at [71, 23] on link "Home" at bounding box center [65, 22] width 130 height 49
